Goal: Check status: Check status

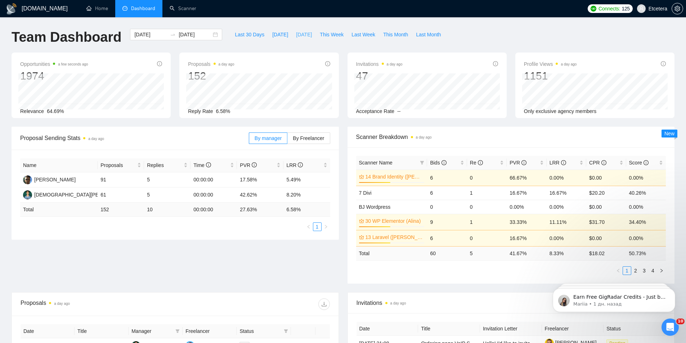
click at [305, 34] on span "[DATE]" at bounding box center [304, 35] width 16 height 8
click at [320, 32] on span "This Week" at bounding box center [332, 35] width 24 height 8
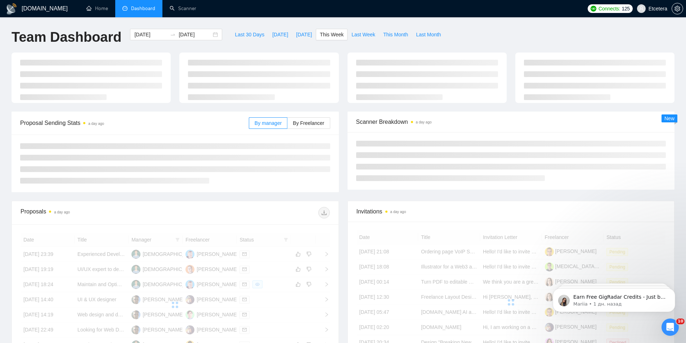
type input "[DATE]"
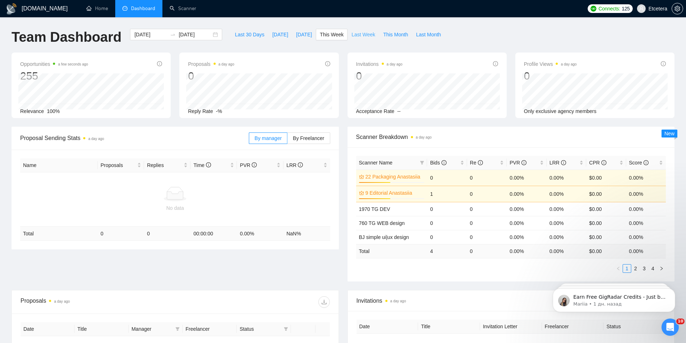
click at [351, 36] on span "Last Week" at bounding box center [363, 35] width 24 height 8
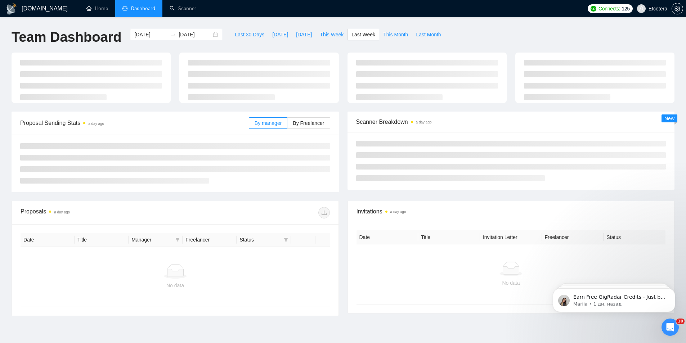
type input "[DATE]"
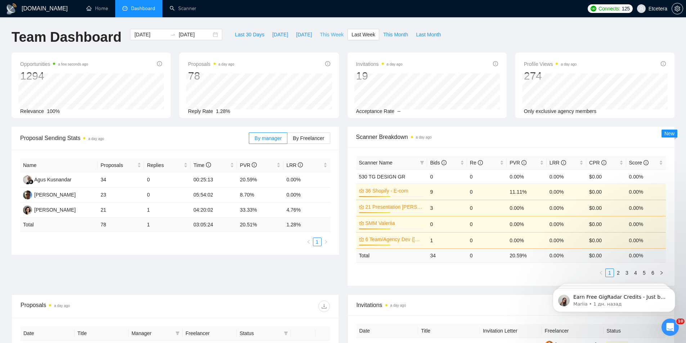
click at [330, 36] on span "This Week" at bounding box center [332, 35] width 24 height 8
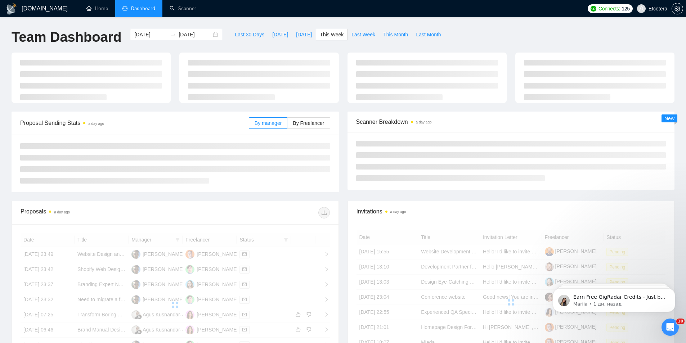
type input "[DATE]"
